Goal: Transaction & Acquisition: Purchase product/service

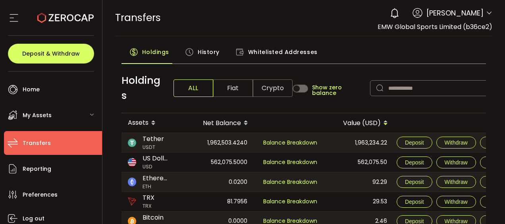
click at [40, 117] on span "My Assets" at bounding box center [37, 116] width 29 height 12
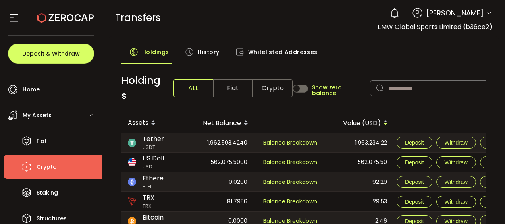
click at [47, 166] on span "Crypto" at bounding box center [47, 167] width 20 height 12
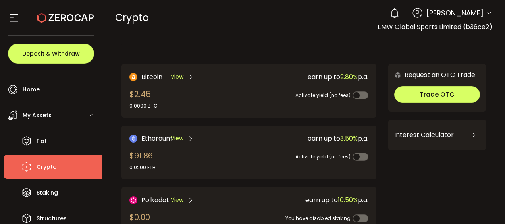
scroll to position [196, 0]
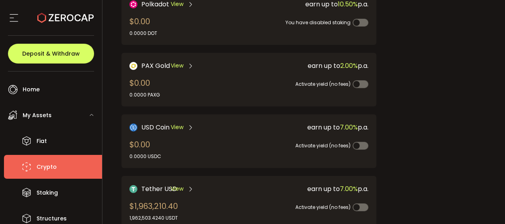
click at [165, 187] on span "Tether USD" at bounding box center [159, 189] width 36 height 10
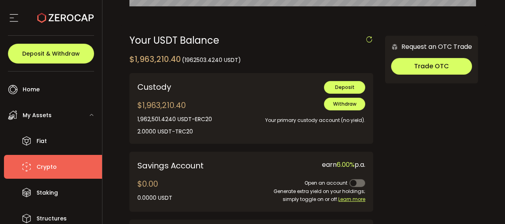
scroll to position [243, 0]
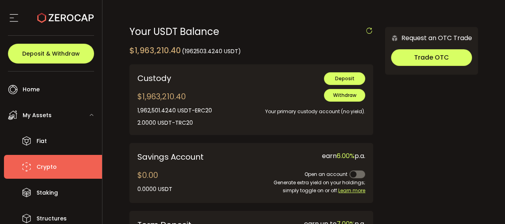
click at [357, 175] on span at bounding box center [357, 174] width 16 height 8
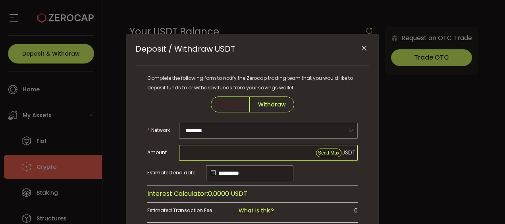
click at [203, 152] on input "Deposit / Withdraw USDT" at bounding box center [268, 153] width 179 height 16
drag, startPoint x: 260, startPoint y: 50, endPoint x: 286, endPoint y: 40, distance: 27.6
click at [286, 40] on div "Deposit / Withdraw USDT" at bounding box center [252, 50] width 234 height 32
click at [269, 44] on div "Deposit / Withdraw USDT" at bounding box center [252, 50] width 234 height 32
click at [191, 150] on input "Deposit / Withdraw USDT" at bounding box center [268, 153] width 179 height 16
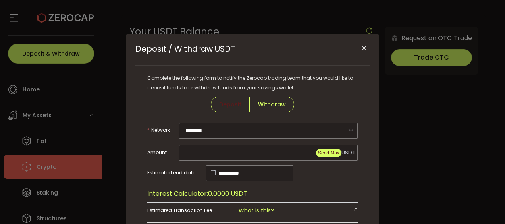
click at [329, 151] on span "Send Max" at bounding box center [328, 153] width 21 height 6
type input "**********"
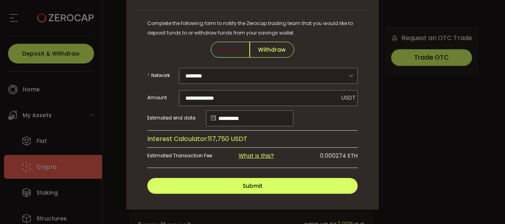
scroll to position [56, 0]
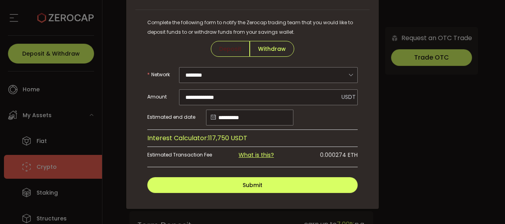
click at [262, 154] on link "What is this?" at bounding box center [255, 155] width 35 height 8
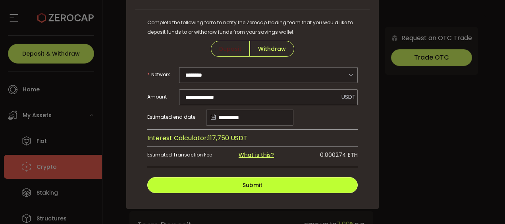
click at [254, 184] on span "Submit" at bounding box center [252, 185] width 20 height 8
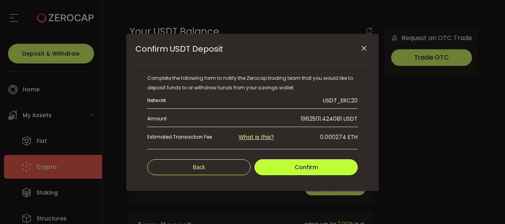
click at [296, 171] on button "Confirm" at bounding box center [305, 167] width 103 height 16
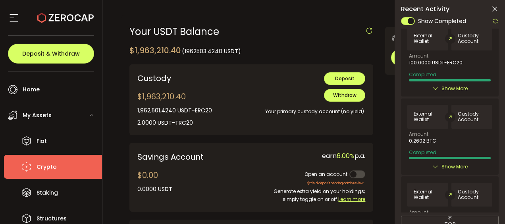
scroll to position [481, 0]
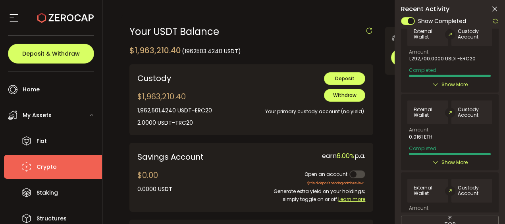
drag, startPoint x: 370, startPoint y: 206, endPoint x: 131, endPoint y: 31, distance: 295.9
click at [131, 31] on div "Your USDT Balance $1,963,210.40 (1962503.4240 USDT) Confirmation Confirm Cancel…" at bounding box center [251, 157] width 244 height 260
copy div "Your USDT Balance $1,963,210.40 (1962503.4240 USDT) Confirmation Confirm Cancel…"
